Goal: Entertainment & Leisure: Consume media (video, audio)

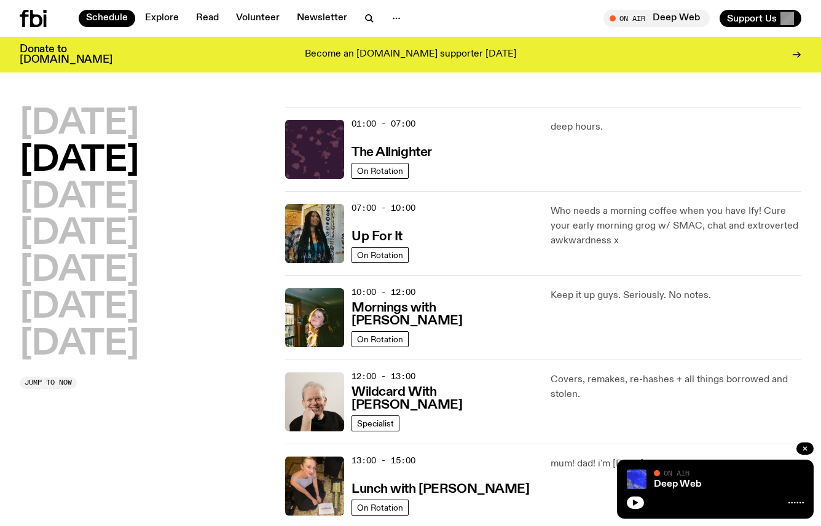
scroll to position [469, 0]
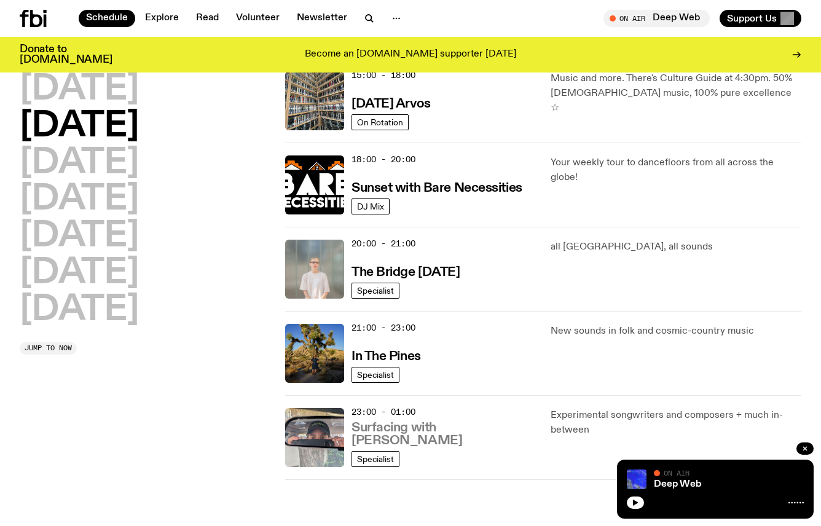
click at [363, 446] on h3 "Surfacing with [PERSON_NAME]" at bounding box center [443, 435] width 184 height 26
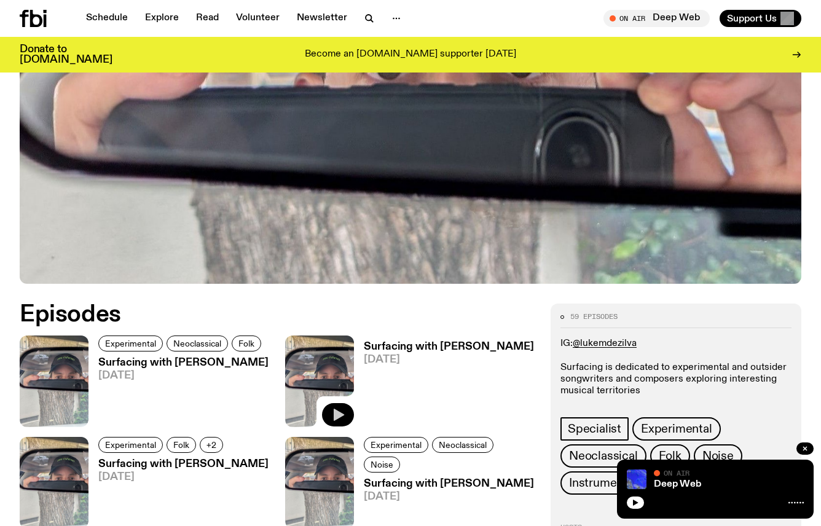
scroll to position [401, 0]
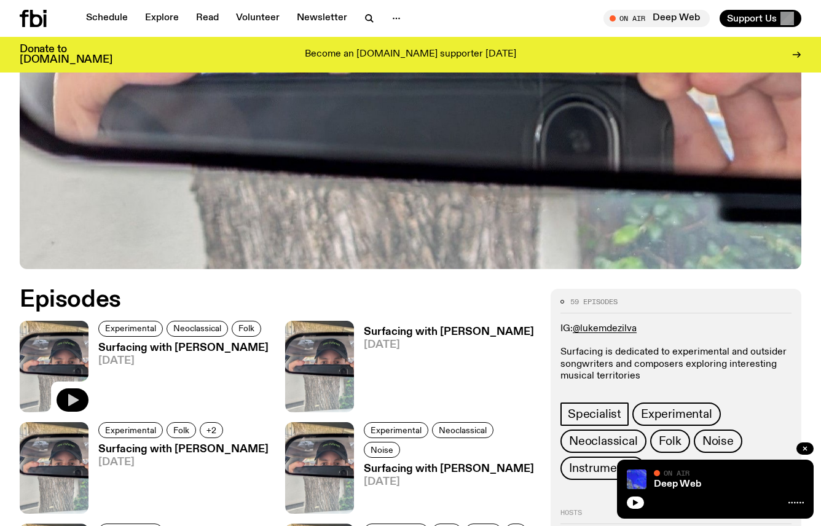
click at [77, 399] on icon "button" at bounding box center [72, 400] width 15 height 15
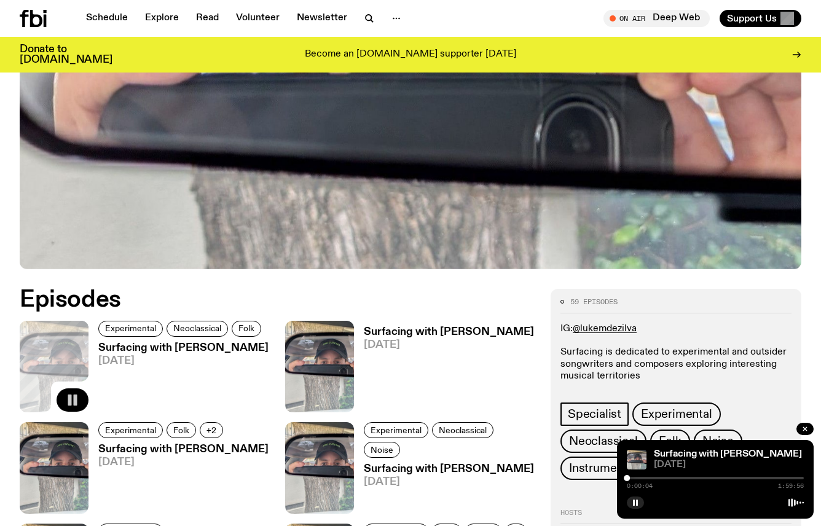
click at [639, 479] on div at bounding box center [715, 478] width 177 height 2
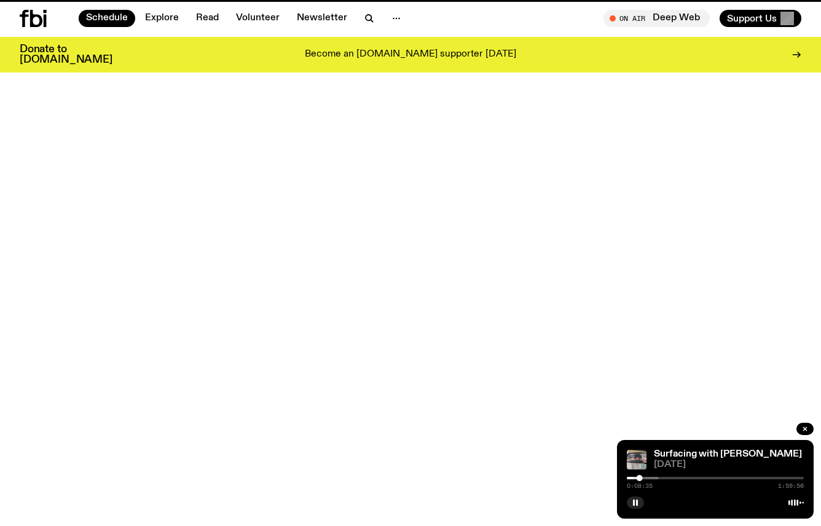
scroll to position [469, 0]
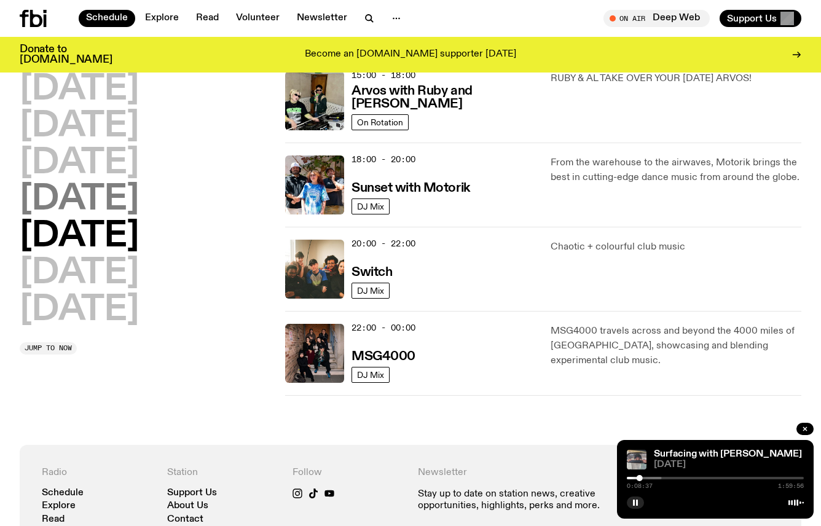
click at [109, 190] on h2 "[DATE]" at bounding box center [79, 200] width 119 height 34
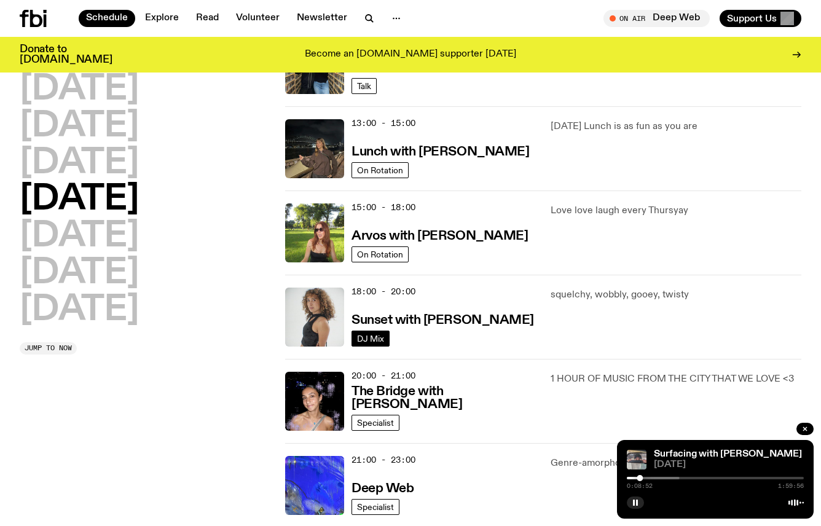
click at [381, 345] on link "DJ Mix" at bounding box center [370, 339] width 38 height 16
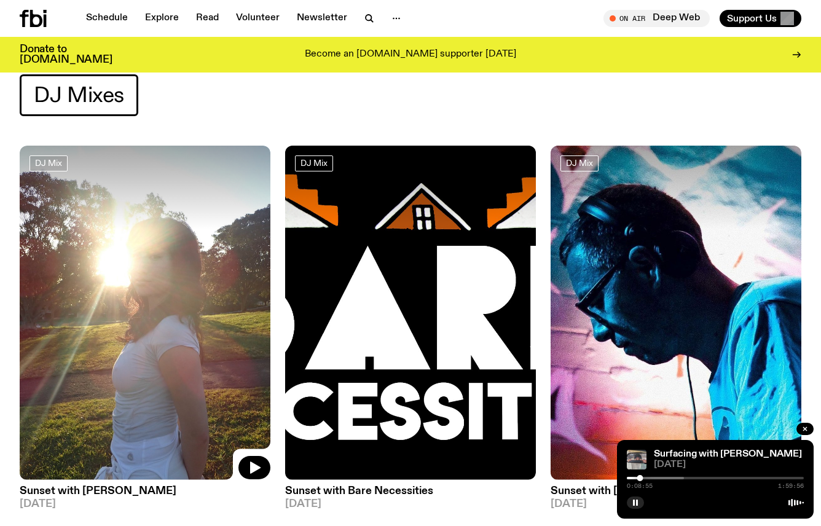
scroll to position [71, 0]
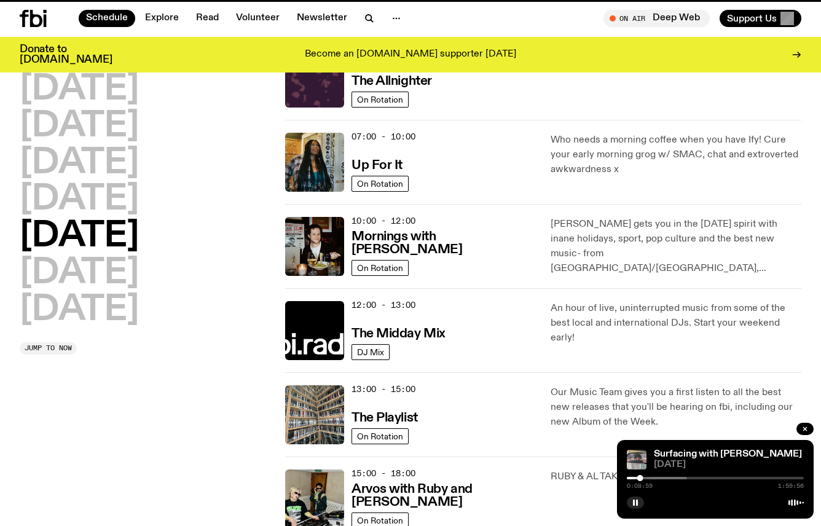
scroll to position [337, 0]
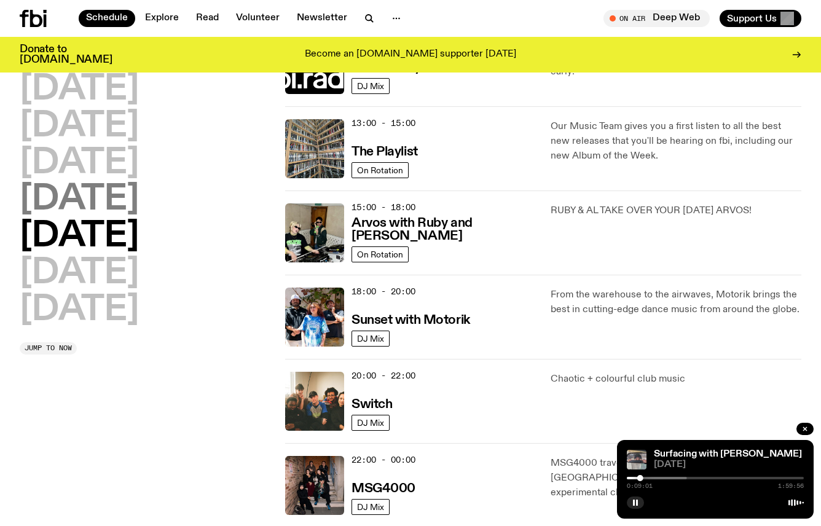
click at [139, 200] on h2 "[DATE]" at bounding box center [79, 200] width 119 height 34
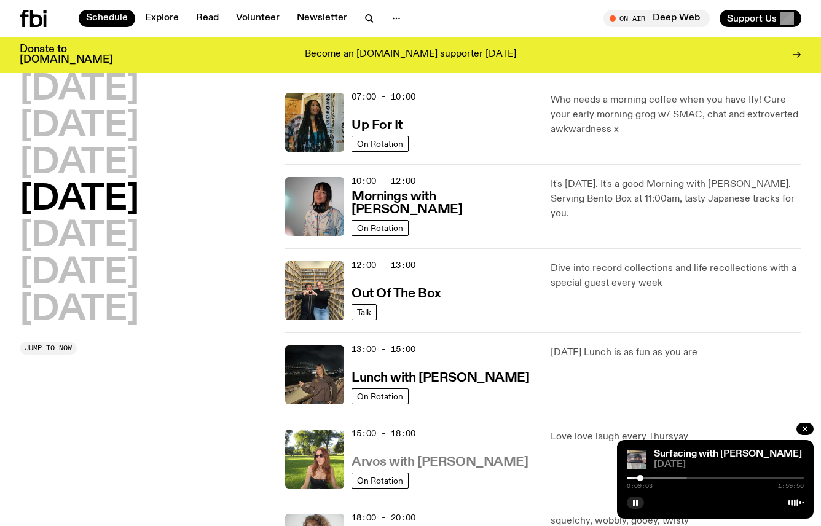
scroll to position [288, 0]
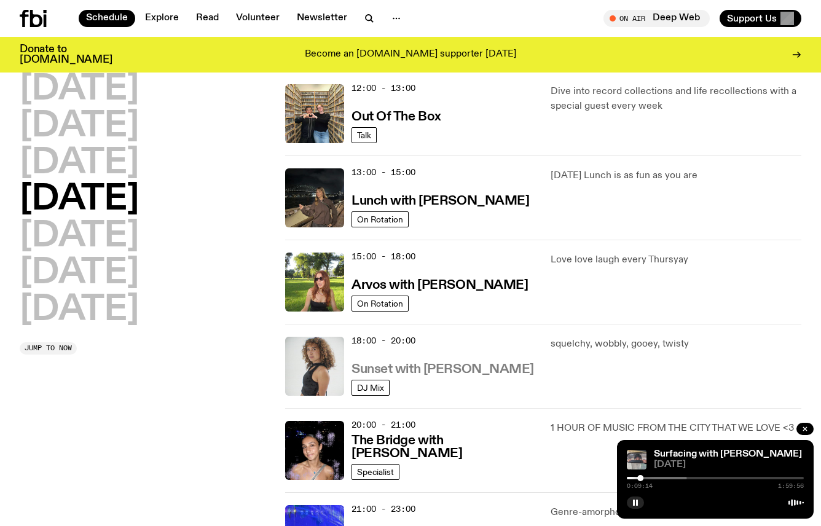
click at [391, 368] on h3 "Sunset with [PERSON_NAME]" at bounding box center [442, 369] width 183 height 13
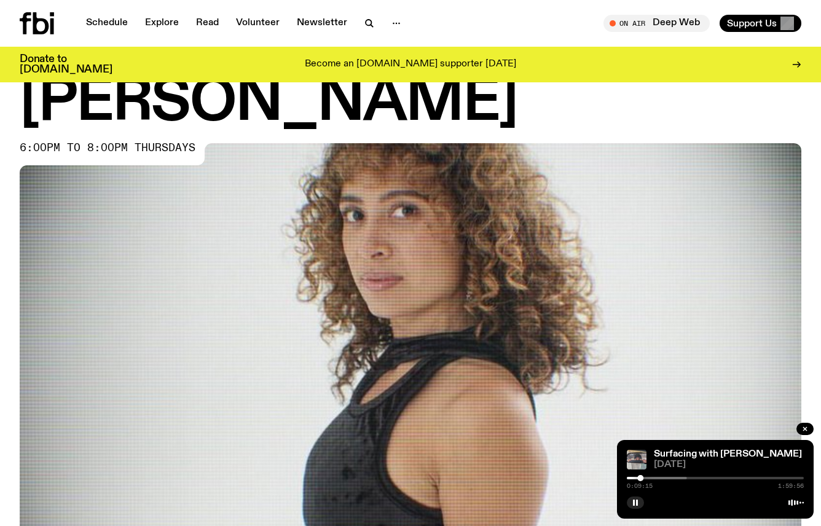
scroll to position [476, 0]
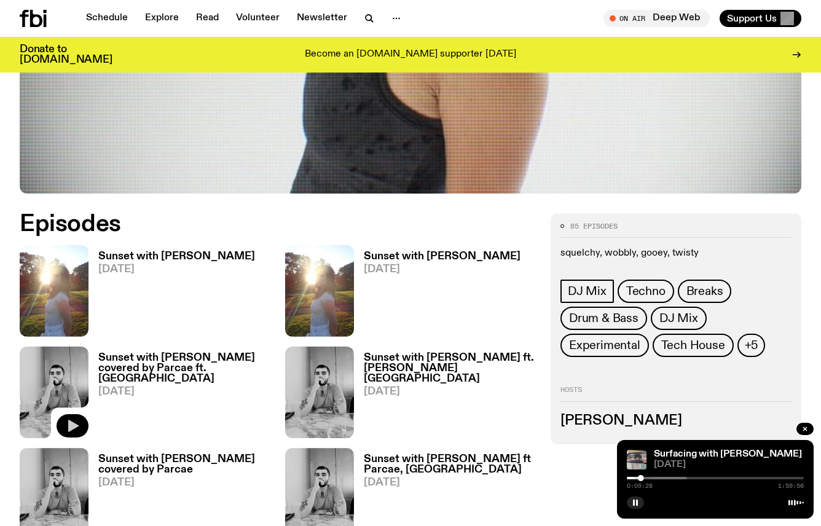
click at [71, 420] on icon "button" at bounding box center [73, 426] width 10 height 12
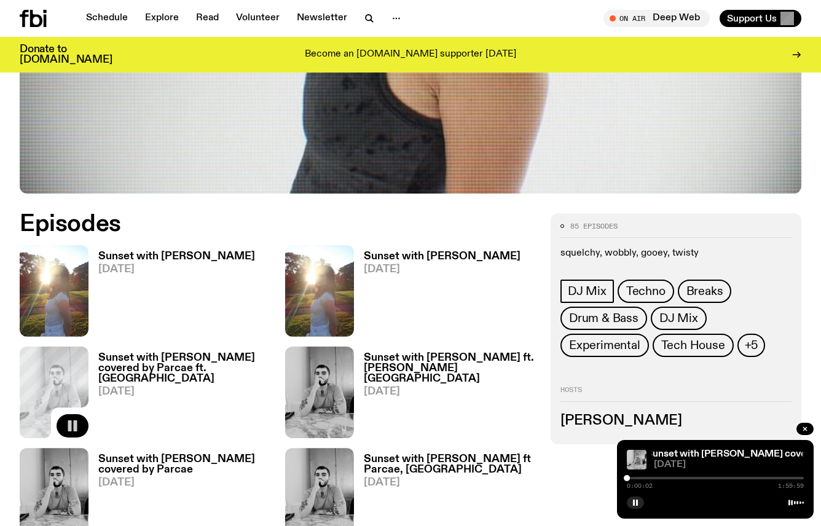
click at [647, 479] on div "0:00:02 1:59:59" at bounding box center [715, 481] width 177 height 15
drag, startPoint x: 628, startPoint y: 478, endPoint x: 634, endPoint y: 482, distance: 7.0
click at [634, 482] on div "0:04:34 1:59:59" at bounding box center [715, 481] width 177 height 15
click at [635, 504] on icon "button" at bounding box center [635, 502] width 7 height 7
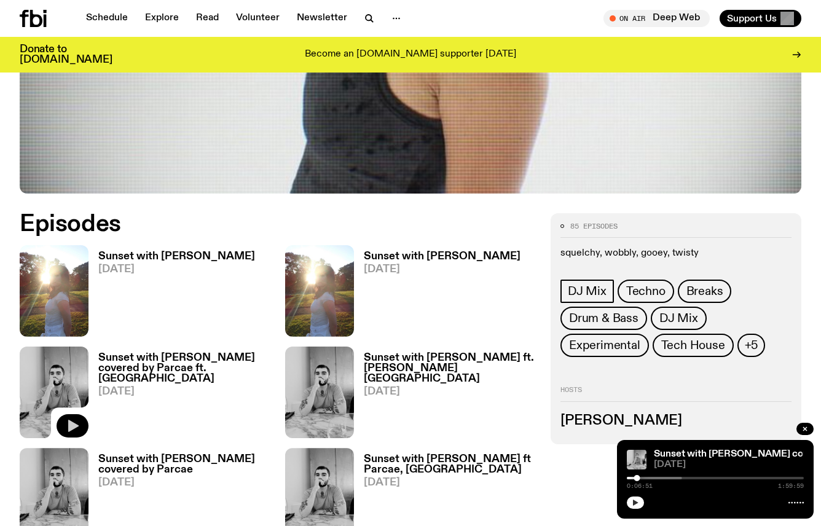
click at [646, 502] on div at bounding box center [715, 501] width 177 height 15
click at [638, 503] on icon "button" at bounding box center [635, 502] width 7 height 7
